Goal: Transaction & Acquisition: Purchase product/service

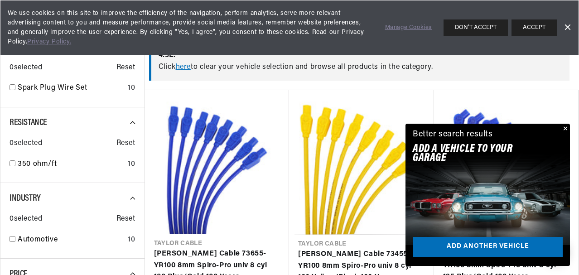
scroll to position [272, 0]
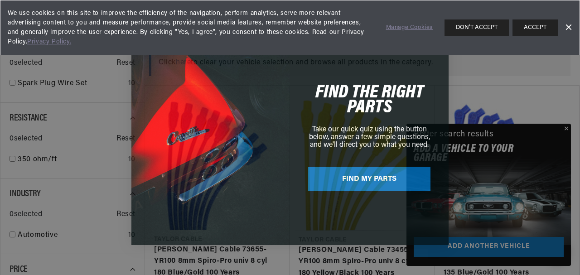
click at [567, 128] on div "Close dialog FIND THE RIGHT PARTS Take our quick quiz using the button below, a…" at bounding box center [290, 137] width 580 height 275
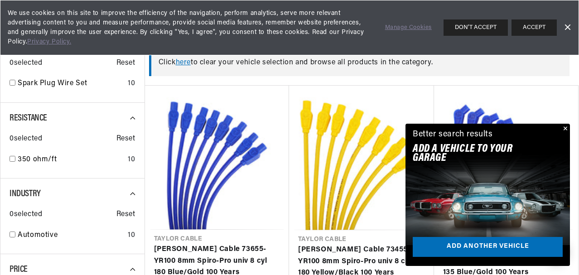
click at [565, 129] on button "Close" at bounding box center [564, 129] width 11 height 11
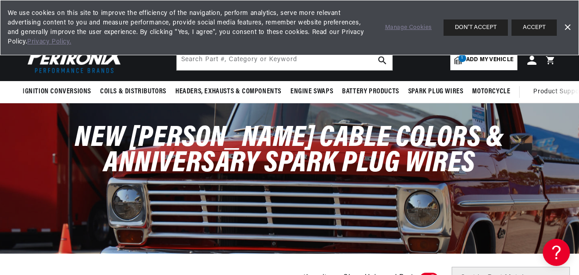
scroll to position [0, 994]
click at [530, 24] on button "ACCEPT" at bounding box center [533, 27] width 45 height 16
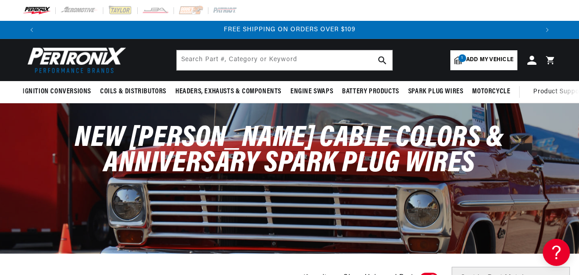
click at [485, 58] on span "Add my vehicle" at bounding box center [489, 60] width 47 height 9
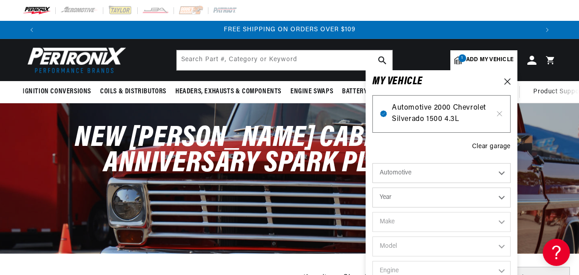
click at [421, 113] on span "Automotive 2000 Chevrolet Silverado 1500 4.3L" at bounding box center [441, 113] width 99 height 23
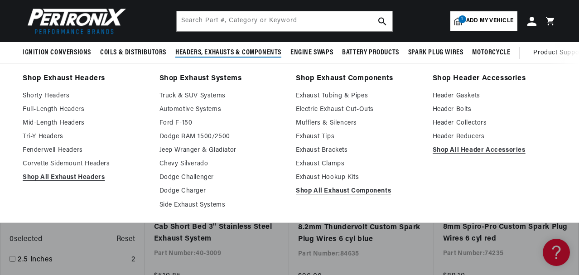
scroll to position [0, 994]
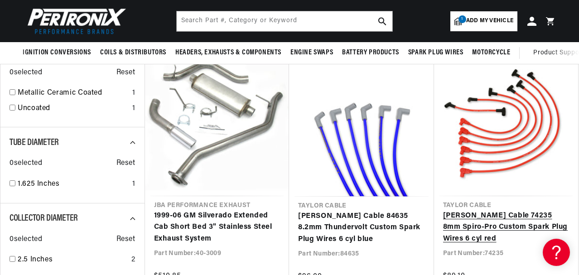
click at [497, 214] on link "[PERSON_NAME] Cable 74235 8mm Spiro-Pro Custom Spark Plug Wires 6 cyl red" at bounding box center [506, 227] width 126 height 35
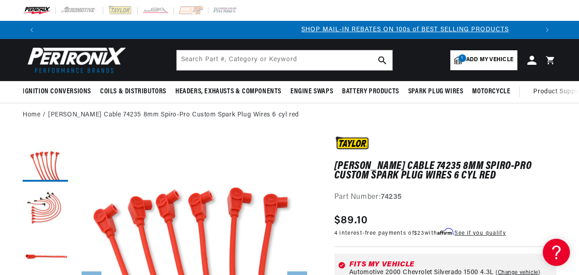
scroll to position [0, 497]
